Goal: Task Accomplishment & Management: Manage account settings

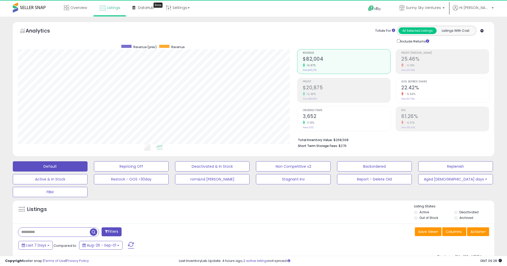
select select "**"
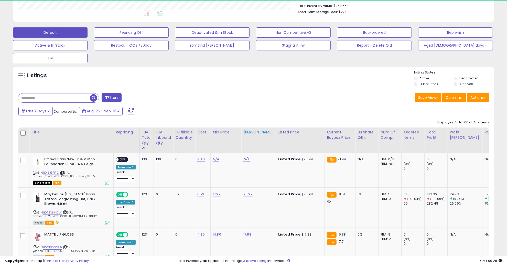
scroll to position [105, 279]
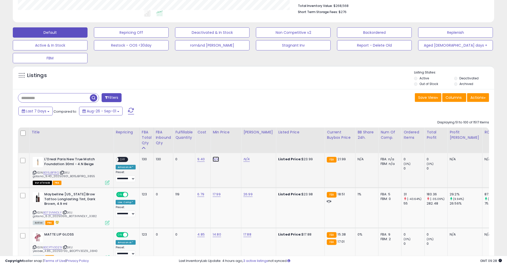
click at [214, 158] on link "N/A" at bounding box center [216, 159] width 6 height 5
type input "*****"
click button "submit" at bounding box center [229, 147] width 9 height 8
click at [245, 156] on td "N/A" at bounding box center [258, 170] width 35 height 35
click at [245, 158] on link "N/A" at bounding box center [246, 159] width 6 height 5
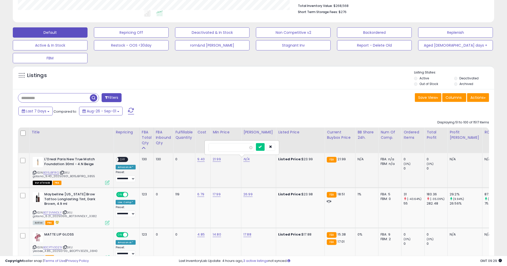
type input "*****"
click button "submit" at bounding box center [260, 147] width 9 height 8
click at [121, 159] on span "OFF" at bounding box center [123, 159] width 8 height 4
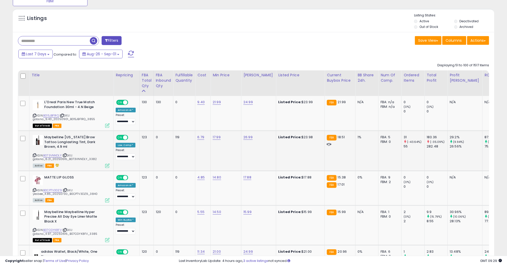
scroll to position [223, 0]
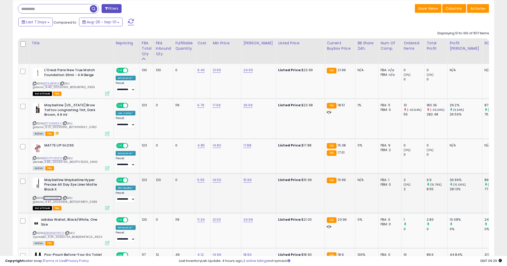
click at [57, 196] on link "B07CGYK8FV" at bounding box center [52, 198] width 18 height 4
click at [61, 231] on link "B0BQ6WFWCS" at bounding box center [53, 233] width 21 height 4
click at [217, 217] on link "21.00" at bounding box center [217, 219] width 8 height 5
drag, startPoint x: 217, startPoint y: 199, endPoint x: 159, endPoint y: 196, distance: 57.9
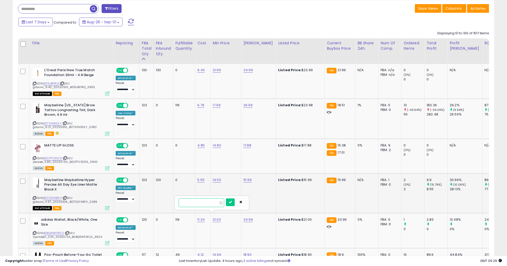
type input "**"
click button "submit" at bounding box center [230, 202] width 9 height 8
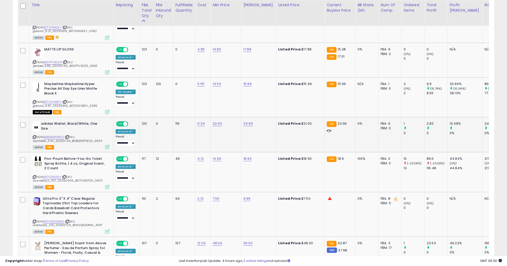
scroll to position [351, 0]
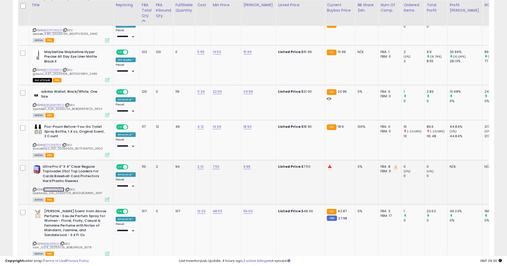
click at [55, 187] on link "B000Q5ZMM0" at bounding box center [53, 189] width 21 height 4
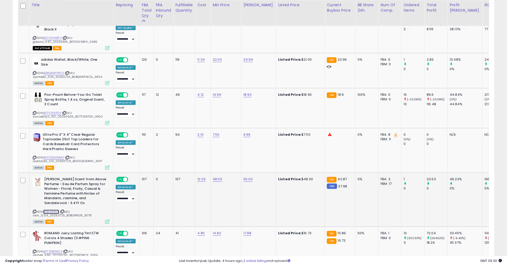
click at [54, 210] on link "B0BL9RXL1K" at bounding box center [51, 212] width 16 height 4
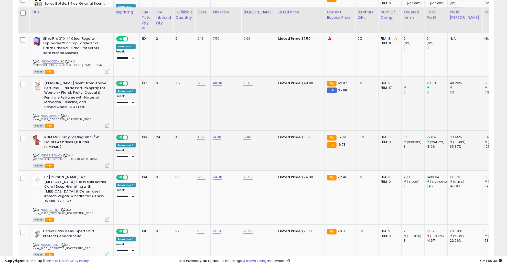
scroll to position [511, 0]
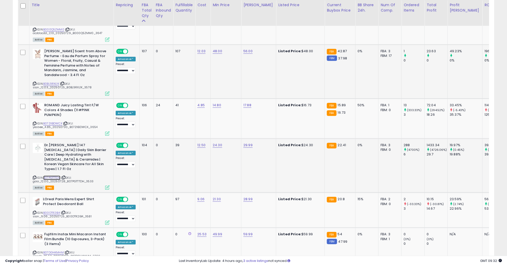
click at [56, 176] on link "B07PGTTTDH" at bounding box center [51, 178] width 17 height 4
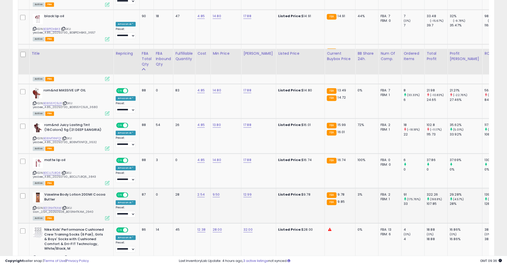
scroll to position [1151, 0]
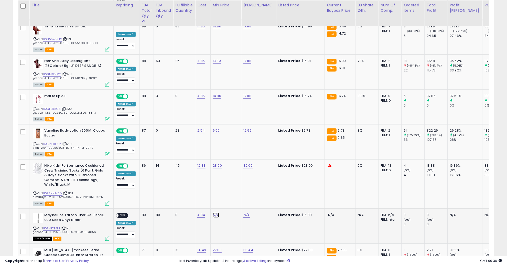
click at [218, 212] on link "N/A" at bounding box center [216, 214] width 6 height 5
type input "*****"
click button "submit" at bounding box center [229, 176] width 9 height 8
click at [246, 212] on link "N/A" at bounding box center [246, 214] width 6 height 5
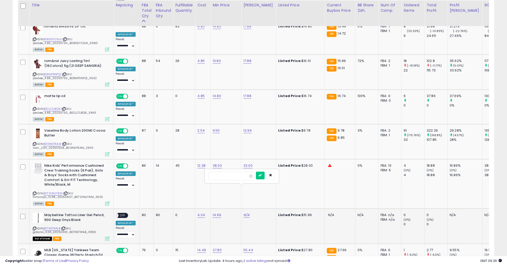
type input "*****"
click button "submit" at bounding box center [260, 176] width 9 height 8
click at [121, 213] on span "OFF" at bounding box center [123, 215] width 8 height 4
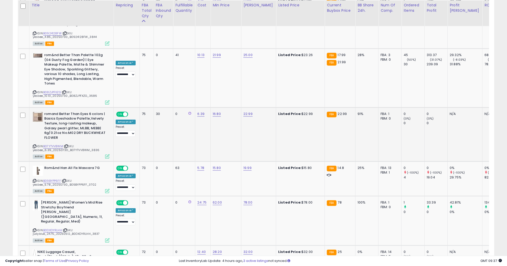
scroll to position [1535, 0]
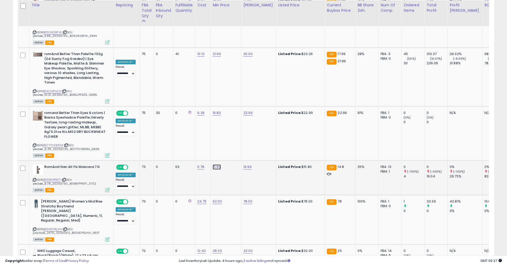
click at [214, 164] on link "15.80" at bounding box center [217, 166] width 8 height 5
drag, startPoint x: 172, startPoint y: 118, endPoint x: 129, endPoint y: 119, distance: 42.5
type input "****"
click button "submit" at bounding box center [230, 122] width 9 height 8
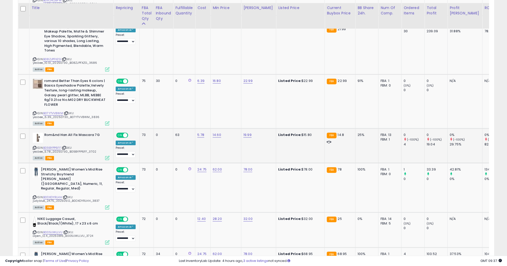
scroll to position [1599, 0]
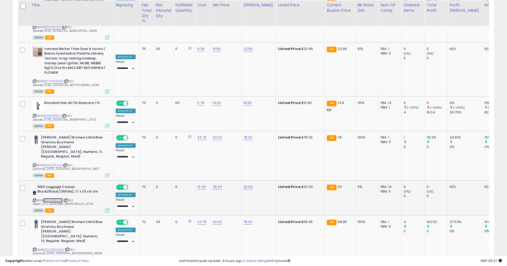
click at [53, 198] on link "B005UWLLVU" at bounding box center [52, 200] width 19 height 4
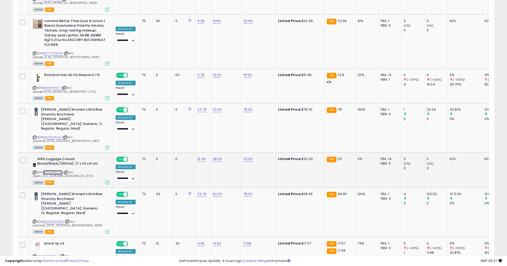
scroll to position [1631, 0]
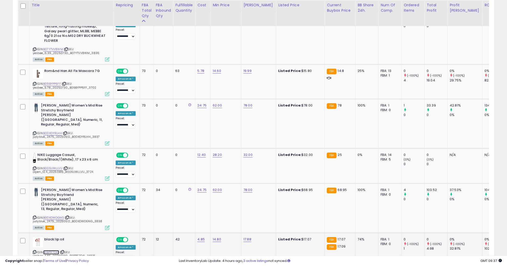
click at [54, 250] on link "B0BP1F7D4L" at bounding box center [51, 252] width 16 height 4
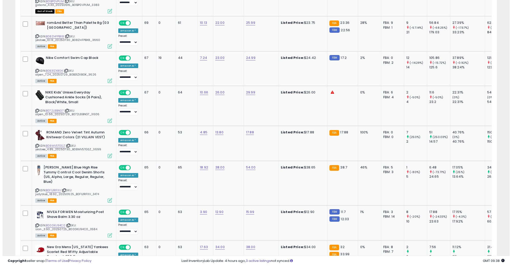
scroll to position [0, 0]
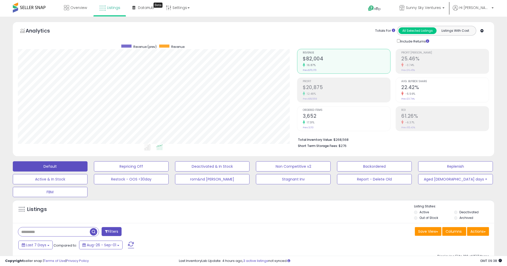
click at [63, 228] on input "text" at bounding box center [54, 231] width 72 height 9
type input "*********"
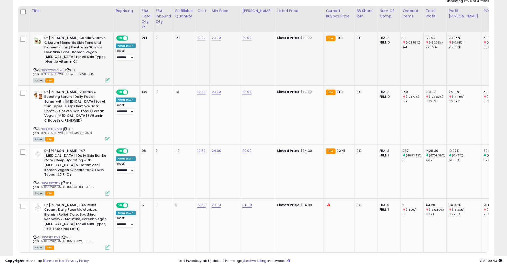
scroll to position [256, 0]
click at [48, 234] on link "B07PK2P2XB" at bounding box center [51, 236] width 17 height 4
